Goal: Task Accomplishment & Management: Use online tool/utility

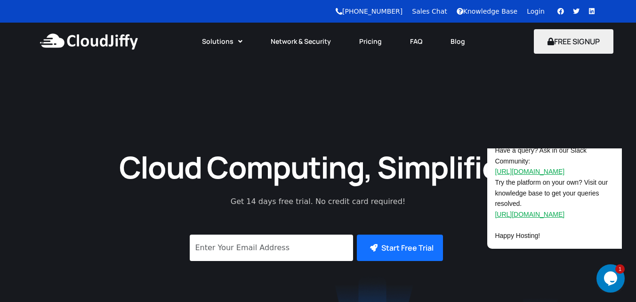
click at [537, 14] on link "Login" at bounding box center [535, 12] width 18 height 8
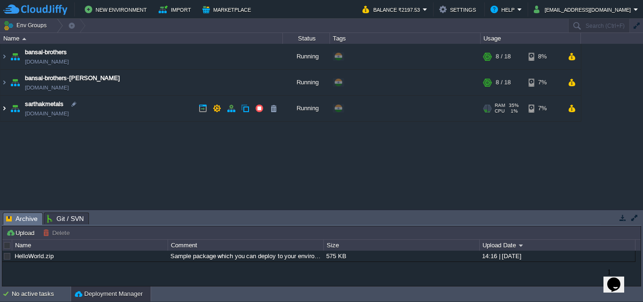
click at [5, 110] on img at bounding box center [4, 108] width 8 height 25
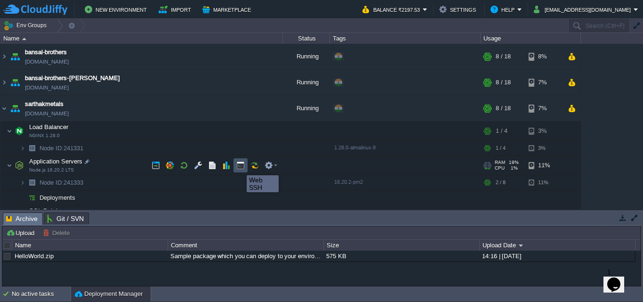
click at [239, 167] on button "button" at bounding box center [240, 165] width 8 height 8
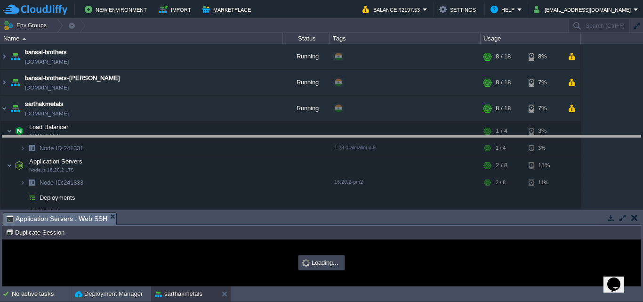
type input "#000000"
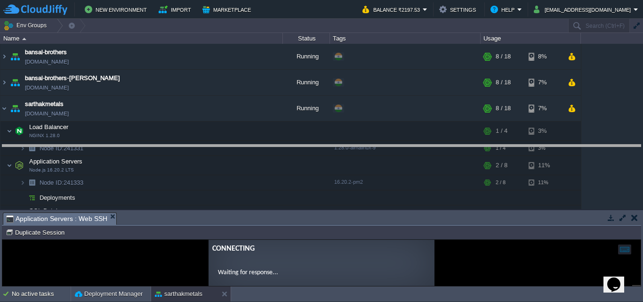
drag, startPoint x: 390, startPoint y: 214, endPoint x: 381, endPoint y: 146, distance: 68.3
click at [381, 146] on body "New Environment Import Marketplace Bonus ₹0.00 Upgrade Account Balance ₹2197.53…" at bounding box center [321, 151] width 643 height 302
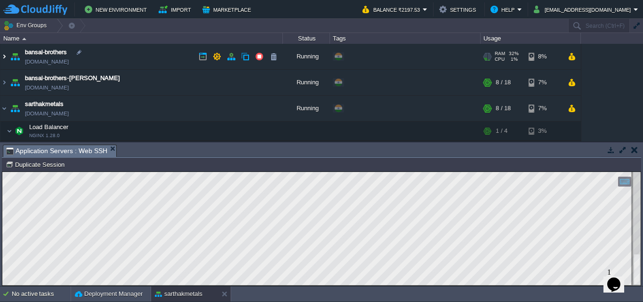
click at [1, 56] on img at bounding box center [4, 56] width 8 height 25
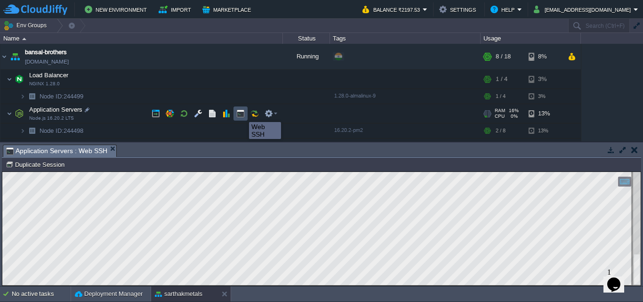
click at [242, 113] on button "button" at bounding box center [240, 113] width 8 height 8
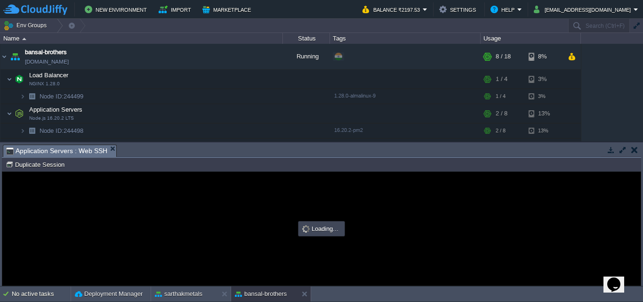
type input "#000000"
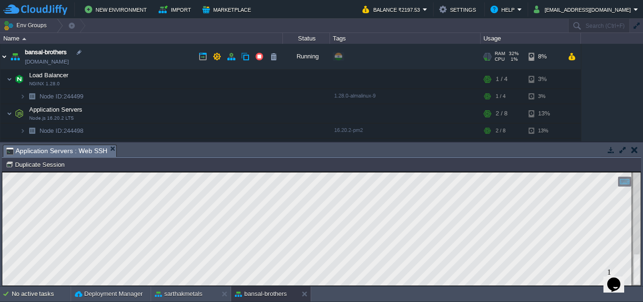
click at [3, 55] on img at bounding box center [4, 56] width 8 height 25
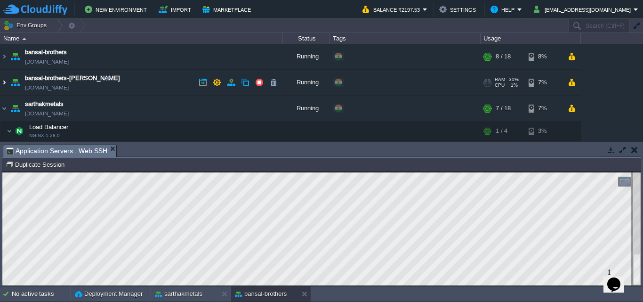
click at [6, 84] on img at bounding box center [4, 82] width 8 height 25
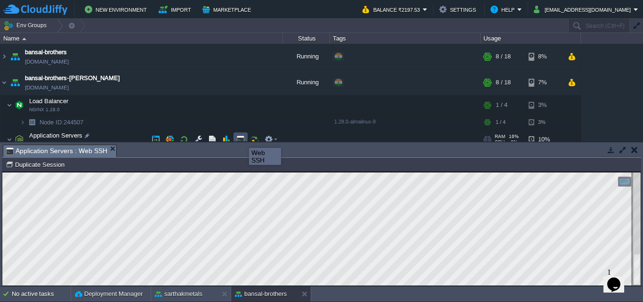
click at [242, 139] on button "button" at bounding box center [240, 139] width 8 height 8
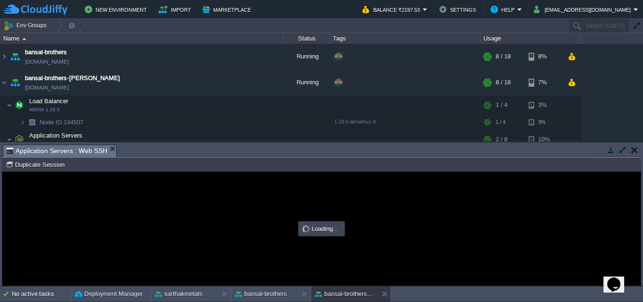
click at [104, 214] on div at bounding box center [321, 228] width 638 height 113
type input "#000000"
